Goal: Task Accomplishment & Management: Use online tool/utility

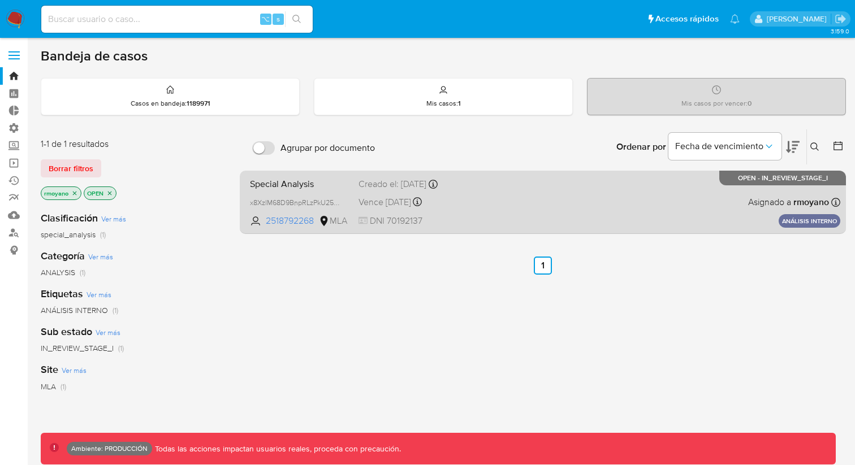
click at [401, 183] on div "Creado el: 25/06/2025 Creado el: 25/06/2025 11:10:23" at bounding box center [415, 184] width 114 height 12
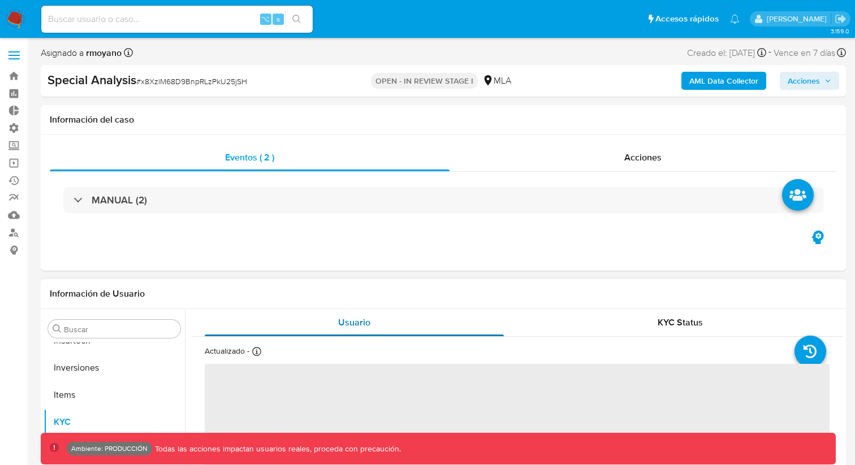
scroll to position [532, 0]
select select "10"
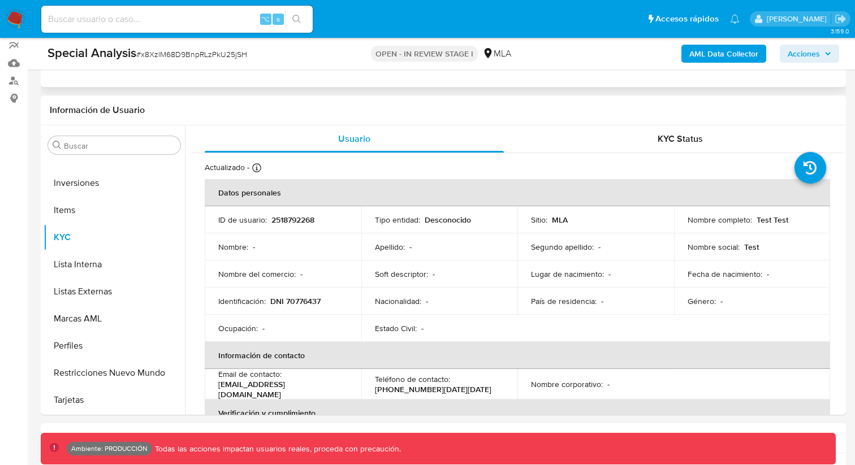
scroll to position [154, 0]
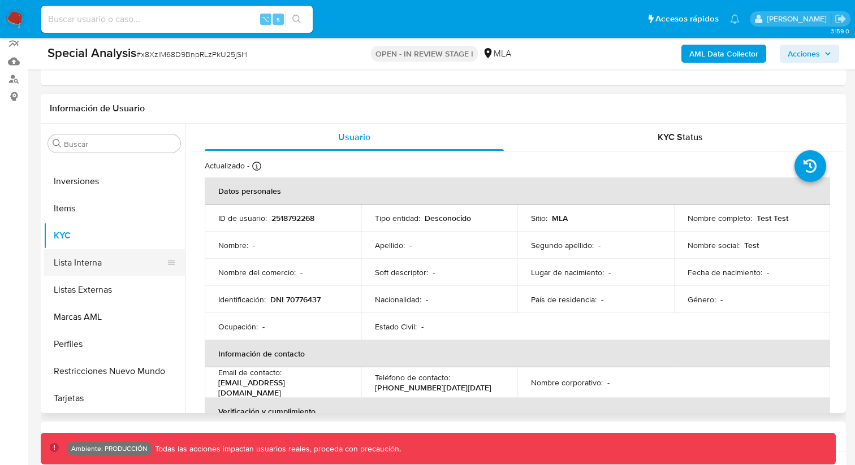
click at [118, 256] on button "Lista Interna" at bounding box center [110, 262] width 132 height 27
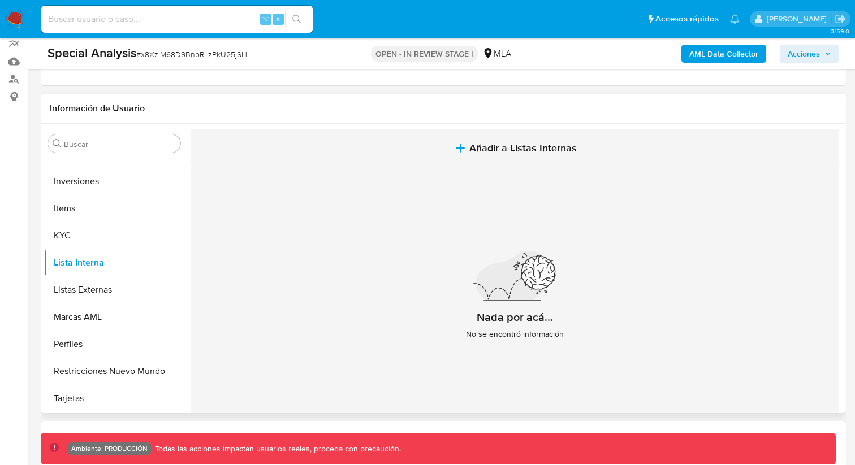
click at [548, 152] on span "Añadir a Listas Internas" at bounding box center [522, 148] width 107 height 12
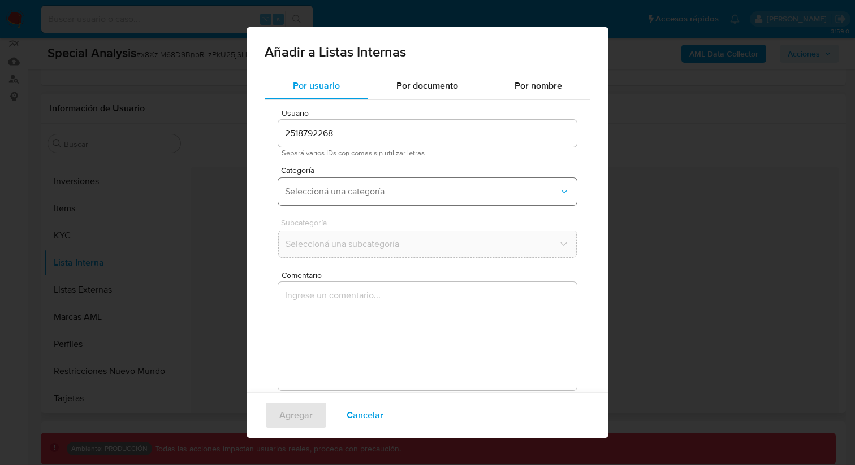
click at [350, 201] on button "Seleccioná una categoría" at bounding box center [427, 191] width 298 height 27
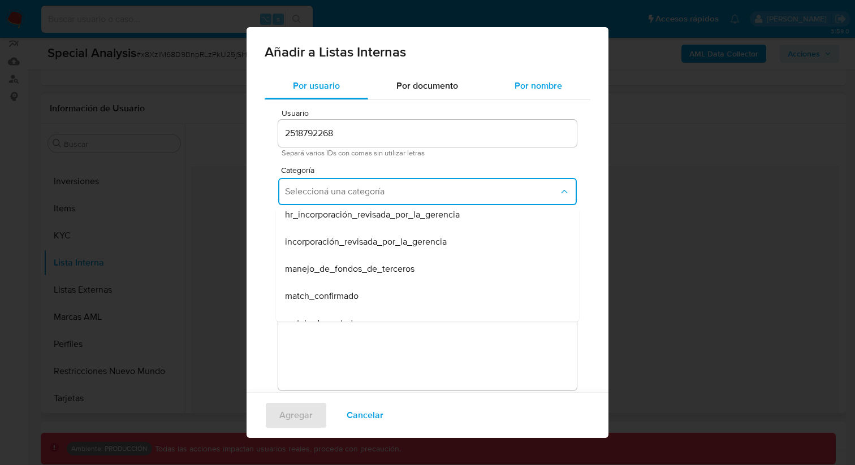
scroll to position [0, 0]
